Goal: Task Accomplishment & Management: Use online tool/utility

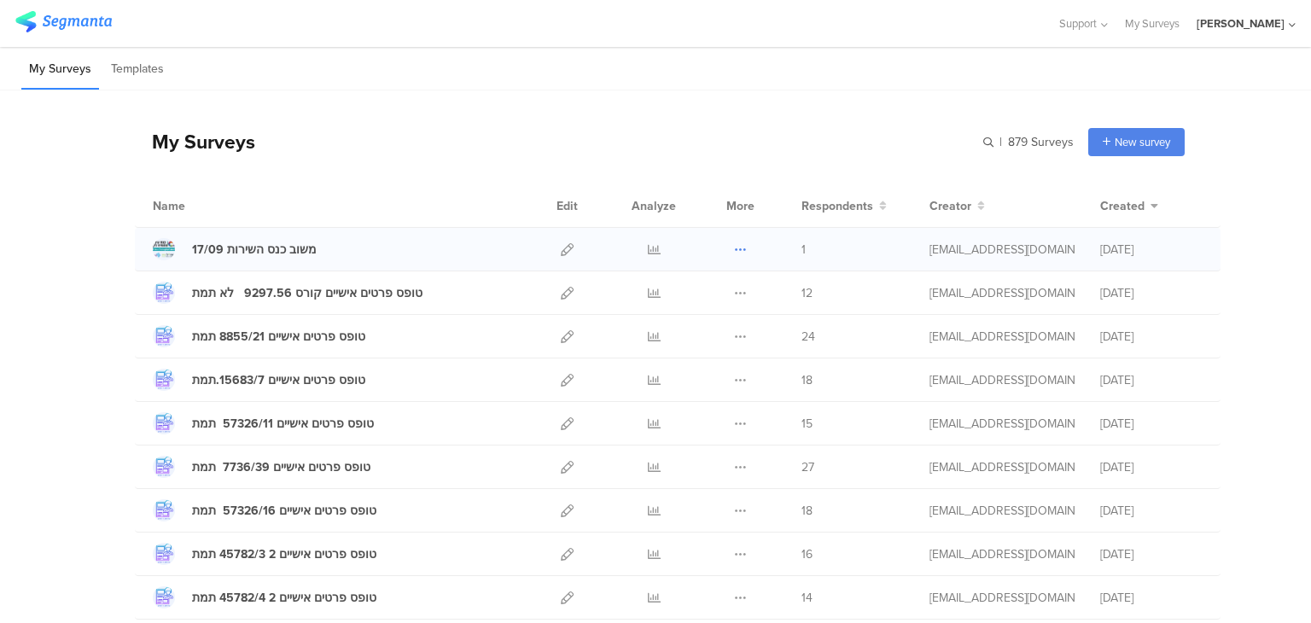
click at [734, 250] on icon at bounding box center [740, 249] width 13 height 13
click at [553, 244] on div at bounding box center [567, 249] width 37 height 43
click at [561, 249] on icon at bounding box center [567, 249] width 13 height 13
click at [652, 248] on icon at bounding box center [654, 249] width 13 height 13
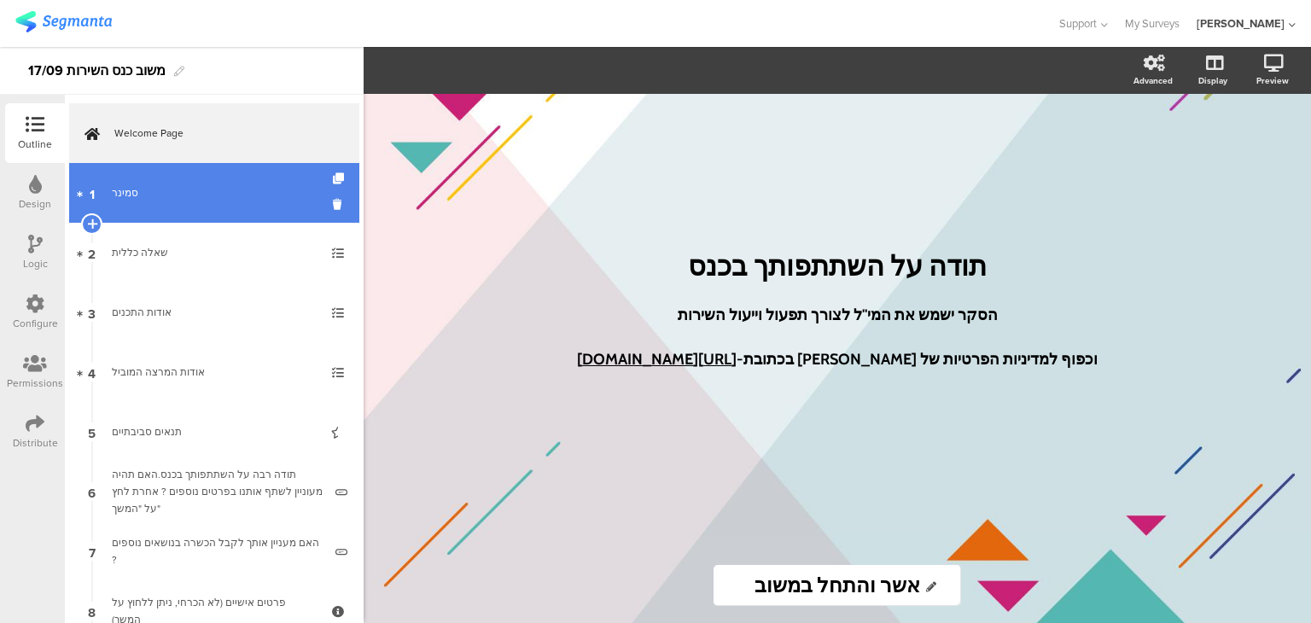
click at [188, 219] on link "1 סמינר" at bounding box center [214, 193] width 290 height 60
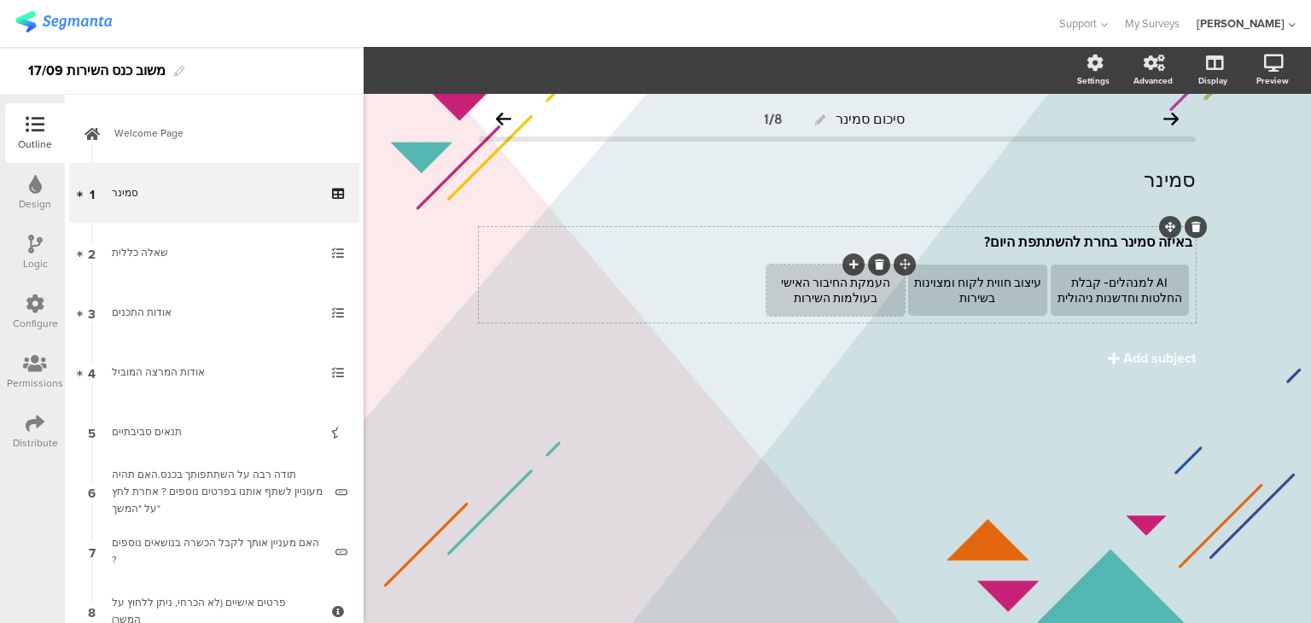
click at [854, 267] on icon at bounding box center [853, 265] width 9 height 10
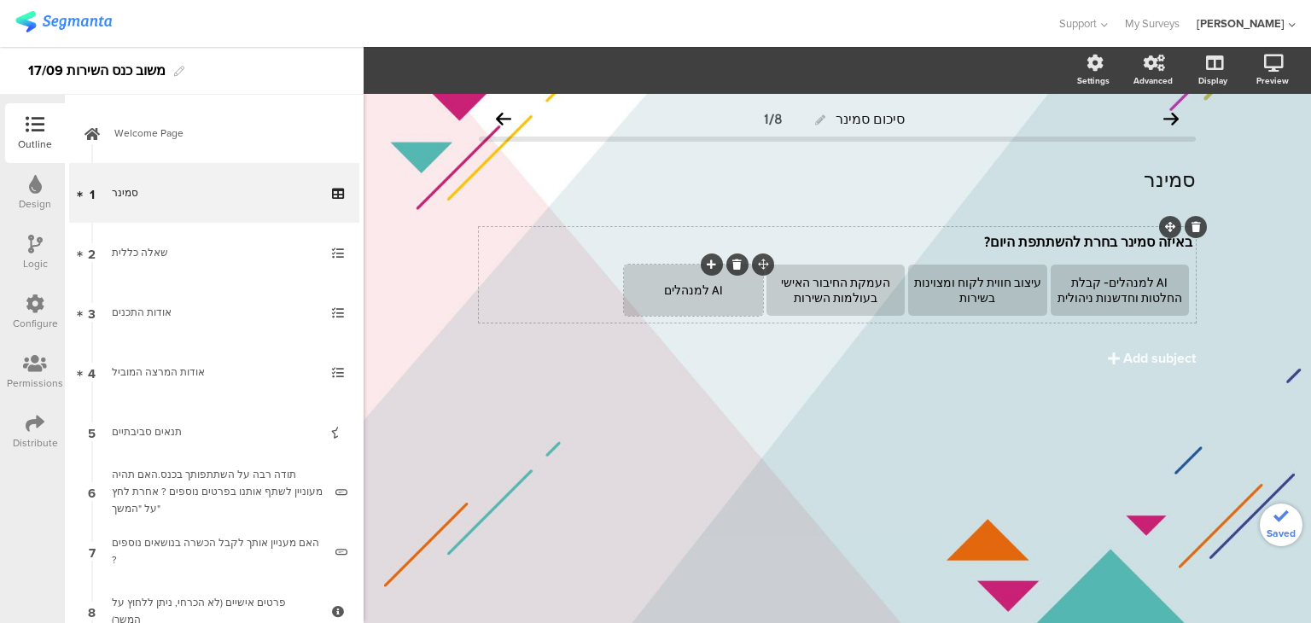
click at [814, 385] on div "באיזה סמינר בחרת להשתתפת היום? באיזה סמינר בחרת להשתתפת היום? AI למנהלים- קבלת …" at bounding box center [837, 327] width 717 height 201
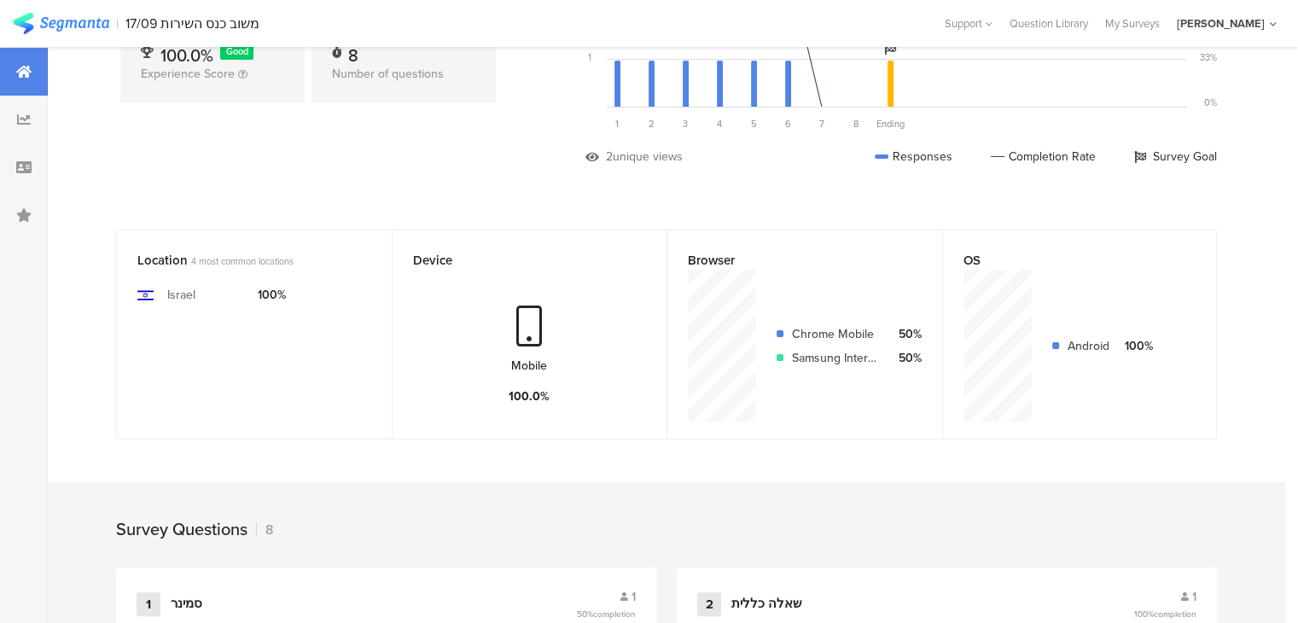
scroll to position [341, 0]
